Goal: Task Accomplishment & Management: Manage account settings

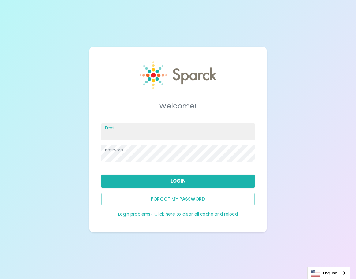
click at [158, 131] on input "Email" at bounding box center [178, 131] width 154 height 17
click at [120, 131] on input "Email" at bounding box center [178, 131] width 154 height 17
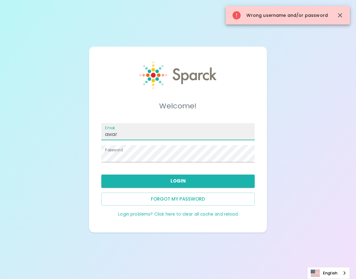
click at [54, 167] on div "Welcome! Email awar Password Login Forgot my password Login problems? Click her…" at bounding box center [178, 139] width 356 height 279
click at [131, 137] on input "awar" at bounding box center [178, 131] width 154 height 17
type input "[EMAIL_ADDRESS][DOMAIN_NAME]"
click at [88, 143] on div "Welcome! Email [EMAIL_ADDRESS][DOMAIN_NAME] Password Login Forgot my password L…" at bounding box center [178, 139] width 356 height 279
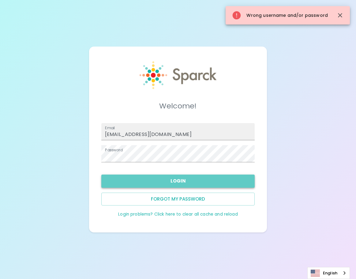
click at [147, 183] on button "Login" at bounding box center [178, 181] width 154 height 13
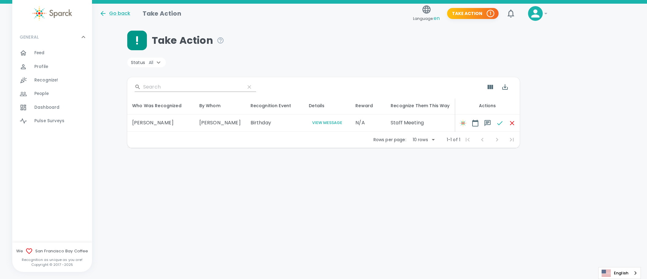
click at [259, 180] on html "Skip Navigation Go back Take Action Language: en Take Action 1 GENERAL 0 Feed 0…" at bounding box center [323, 90] width 647 height 180
click at [356, 123] on icon "button" at bounding box center [499, 122] width 7 height 7
click at [310, 123] on button "View Message" at bounding box center [327, 122] width 37 height 7
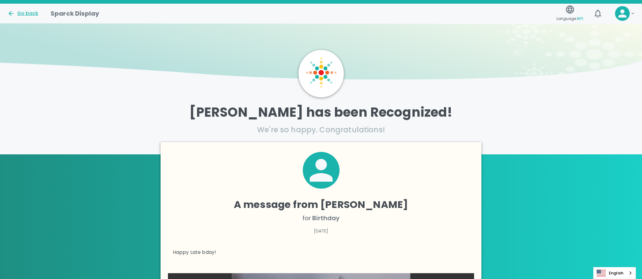
click at [25, 12] on div "Go back" at bounding box center [22, 13] width 31 height 7
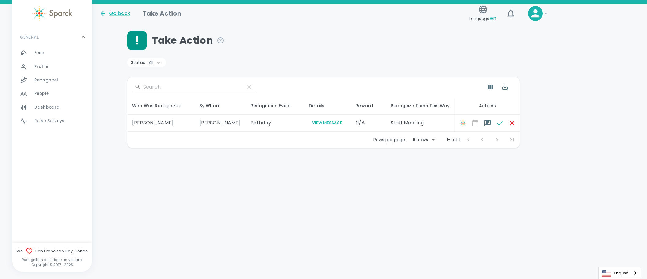
click at [255, 180] on html "Skip Navigation Go back Take Action Language: en ! GENERAL 0 Feed 0 Profile 0 R…" at bounding box center [323, 90] width 647 height 180
click at [140, 171] on div "Go back Take Action Language: en ! GENERAL 0 Feed 0 Profile 0 Recognize! 0 Peop…" at bounding box center [323, 92] width 647 height 176
click at [118, 14] on div "Go back" at bounding box center [114, 13] width 31 height 7
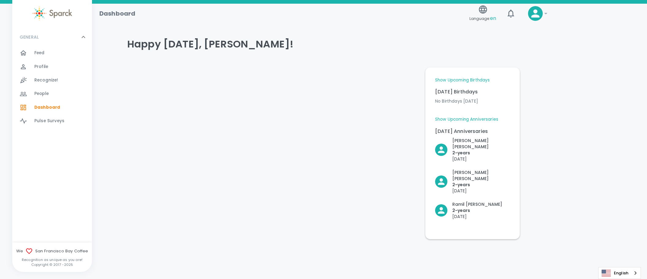
click at [356, 79] on link "Show Upcoming Birthdays" at bounding box center [462, 80] width 55 height 6
